Goal: Transaction & Acquisition: Purchase product/service

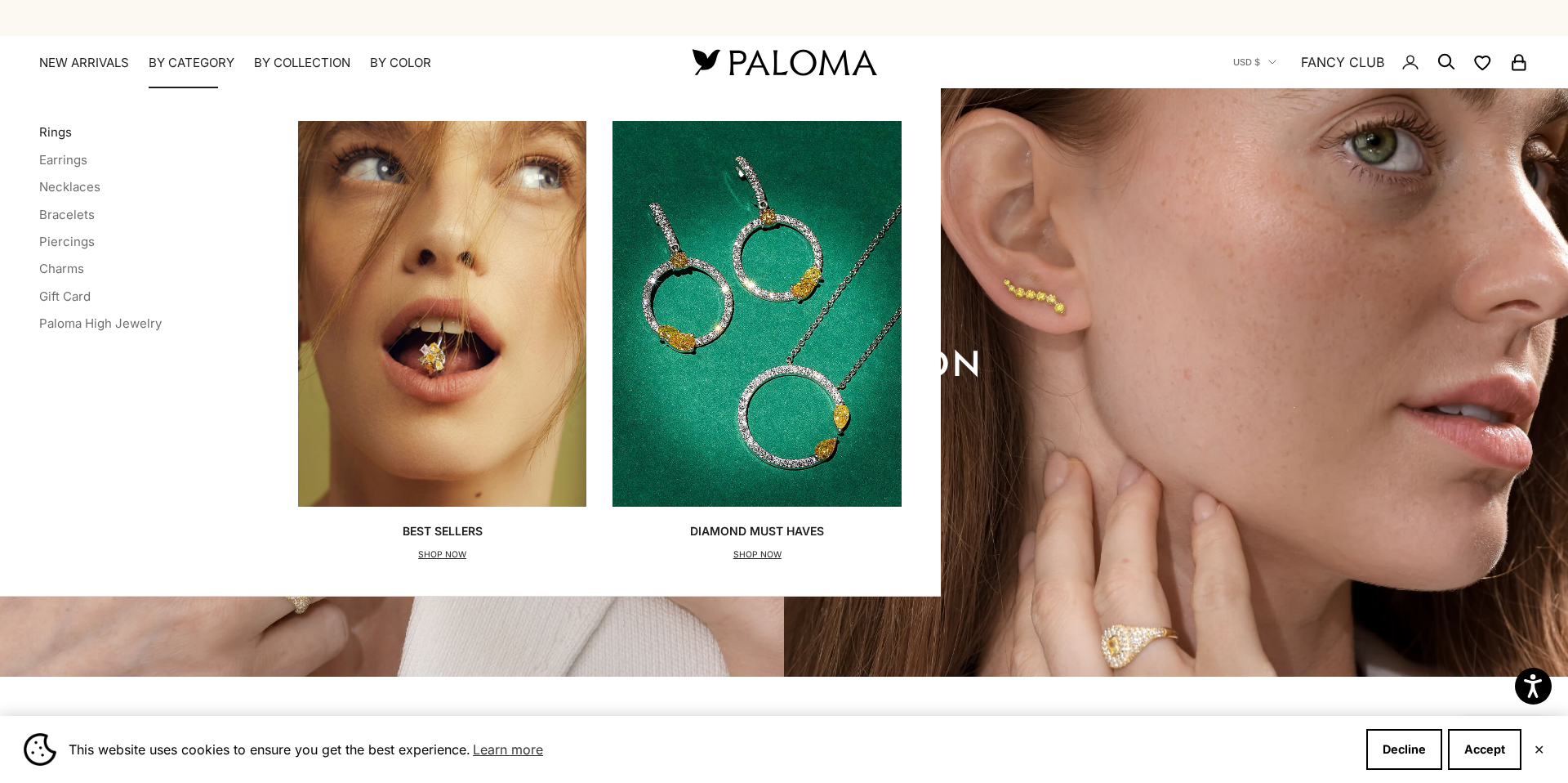
click at [58, 134] on link "Rings" at bounding box center [55, 132] width 32 height 16
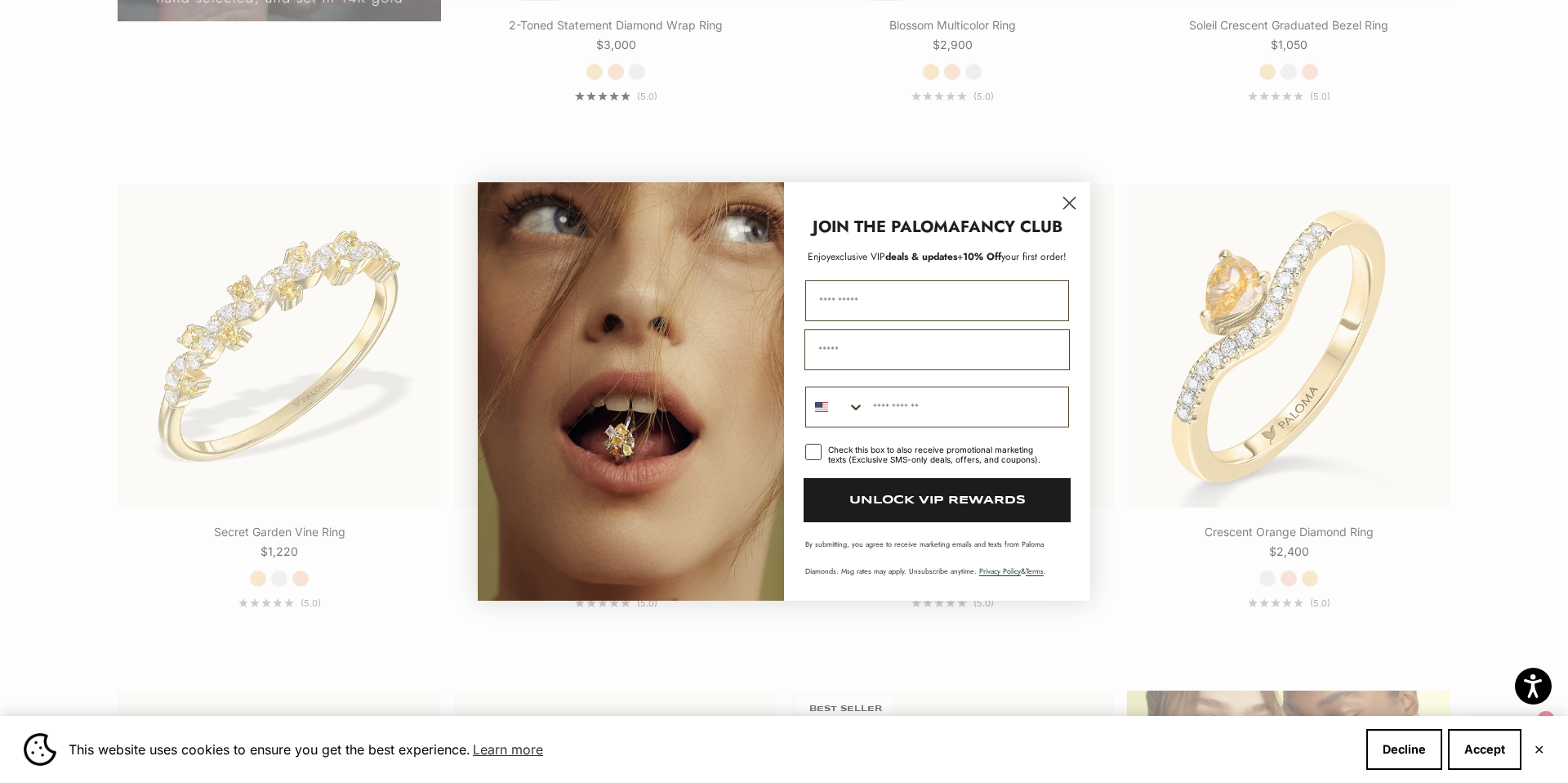
scroll to position [1924, 0]
click at [1065, 206] on icon "Close dialog" at bounding box center [1070, 203] width 12 height 12
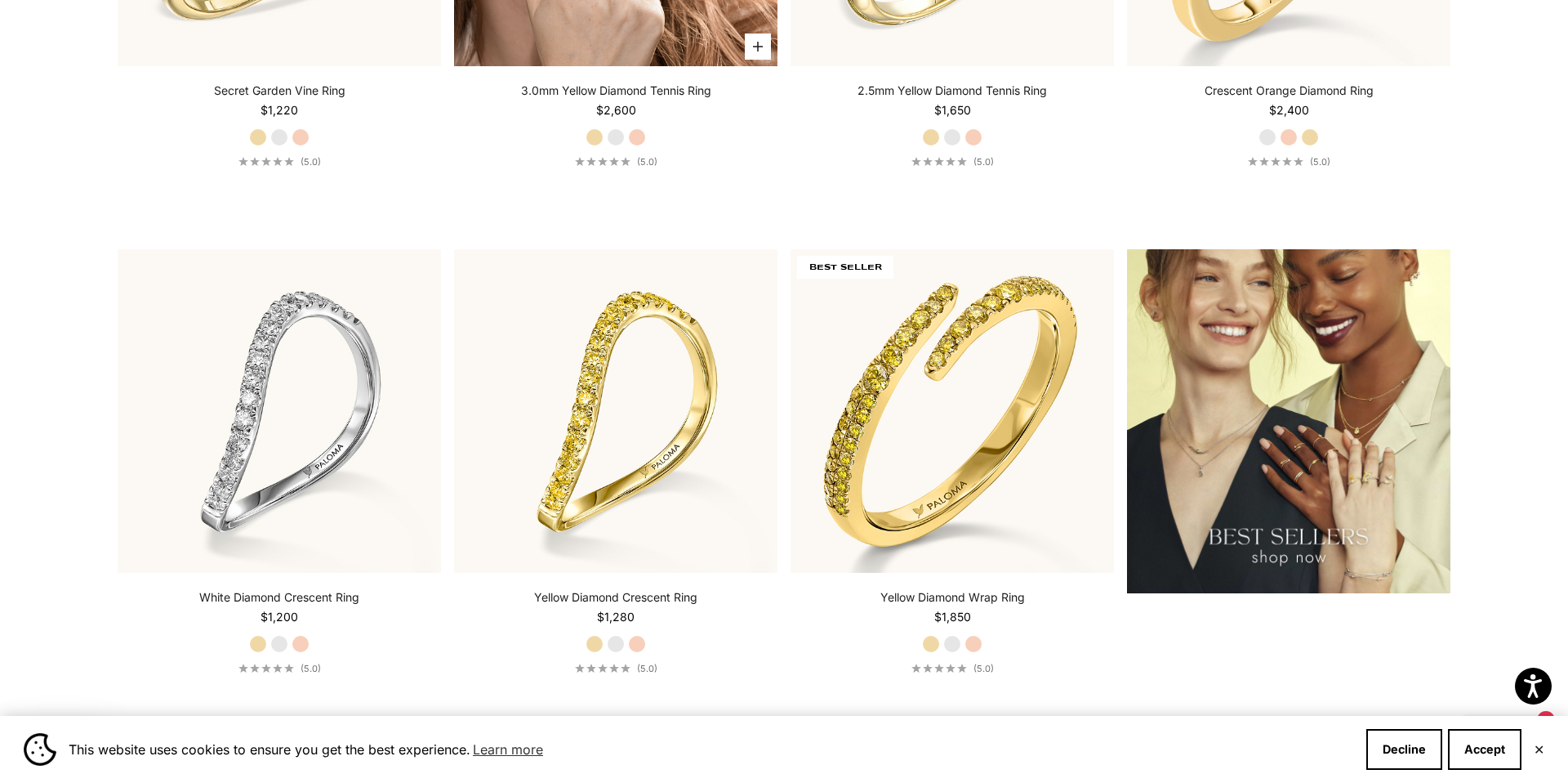
scroll to position [2370, 0]
